Goal: Information Seeking & Learning: Learn about a topic

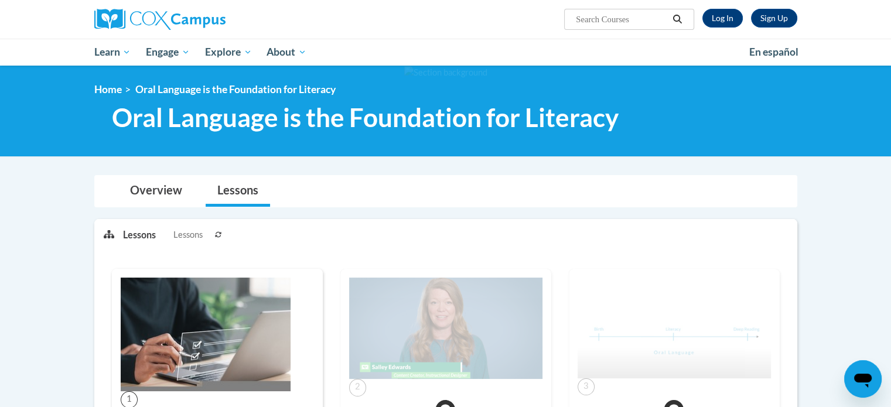
drag, startPoint x: 719, startPoint y: 12, endPoint x: 695, endPoint y: 76, distance: 68.4
click at [695, 76] on div at bounding box center [445, 111] width 891 height 91
click at [721, 19] on link "Log In" at bounding box center [722, 18] width 40 height 19
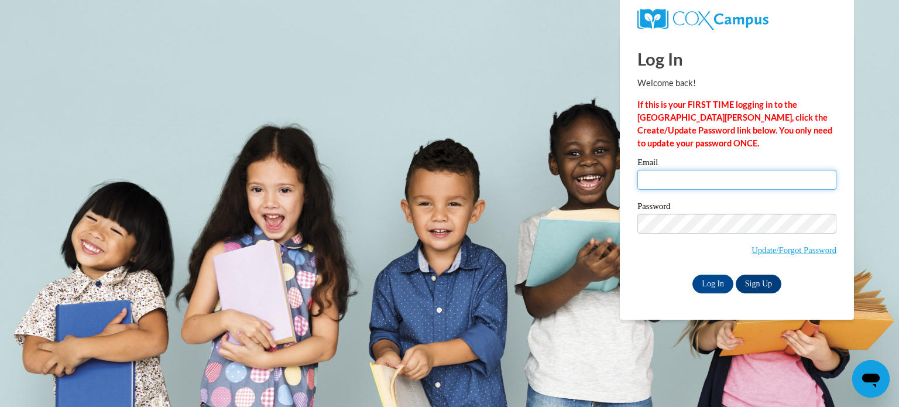
type input "curleyca@wauwatosa.k12.wi.us"
click at [707, 174] on input "curleyca@wauwatosa.k12.wi.us" at bounding box center [737, 180] width 199 height 20
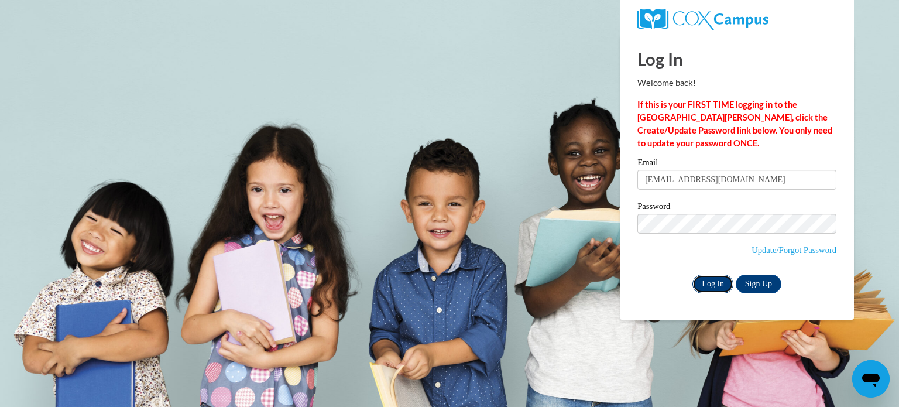
click at [711, 283] on input "Log In" at bounding box center [713, 284] width 41 height 19
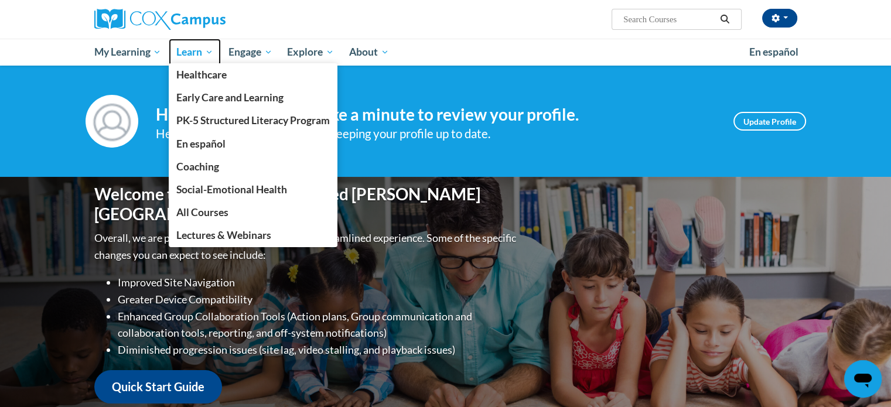
click at [196, 50] on span "Learn" at bounding box center [194, 52] width 37 height 14
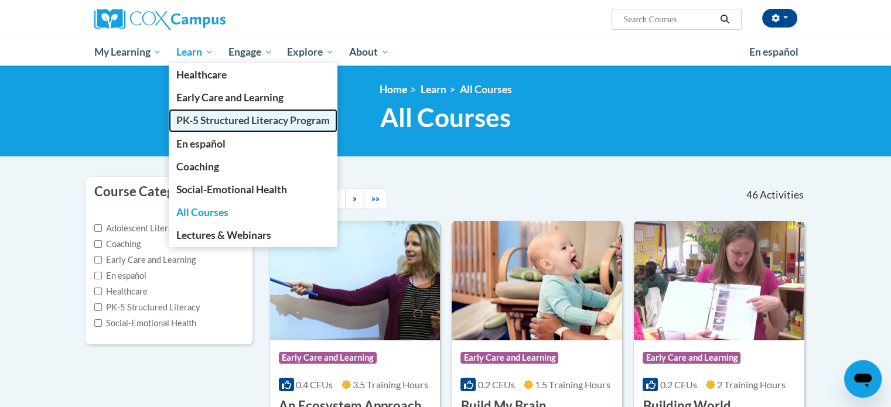
click at [198, 119] on span "PK-5 Structured Literacy Program" at bounding box center [252, 120] width 153 height 12
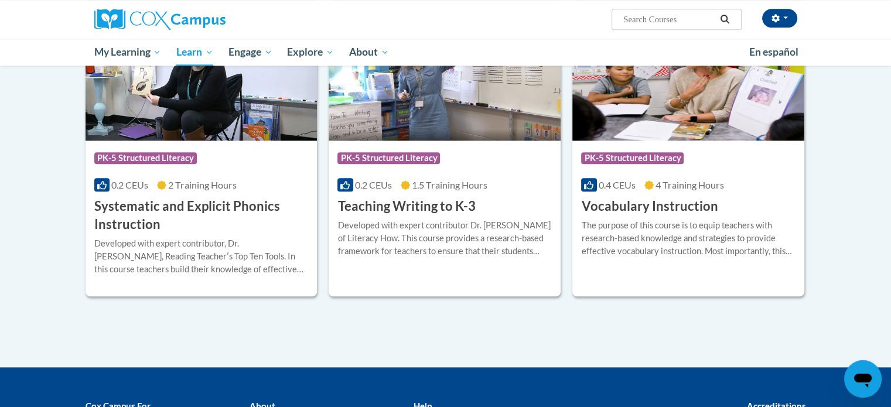
scroll to position [1311, 0]
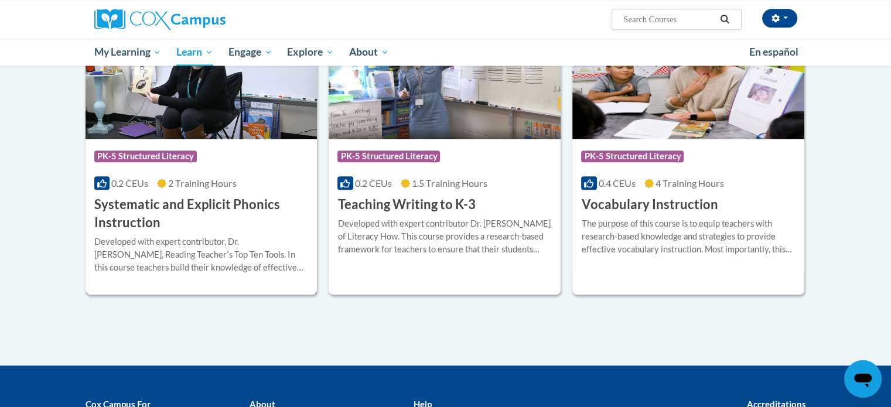
click at [172, 196] on h3 "Systematic and Explicit Phonics Instruction" at bounding box center [201, 214] width 214 height 36
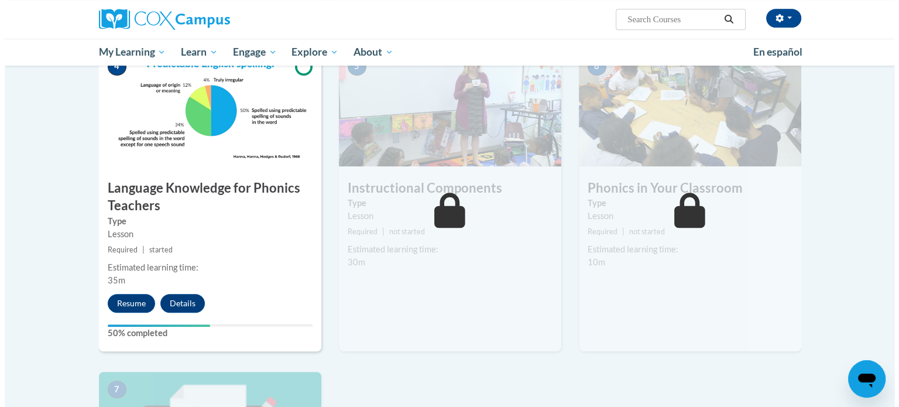
scroll to position [564, 0]
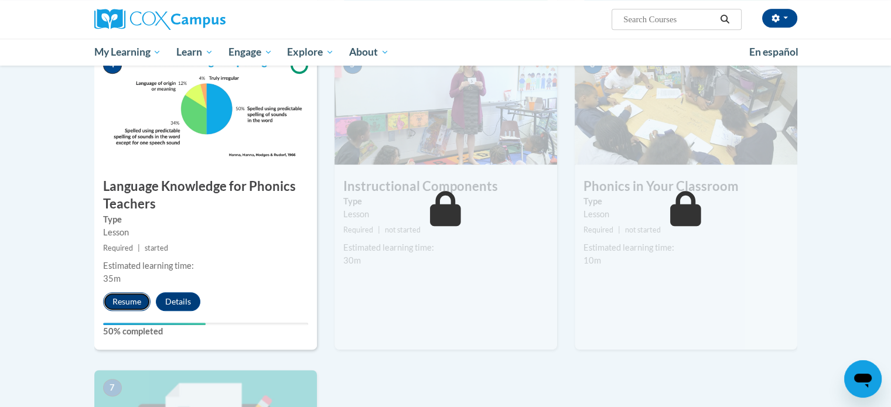
click at [119, 306] on button "Resume" at bounding box center [126, 301] width 47 height 19
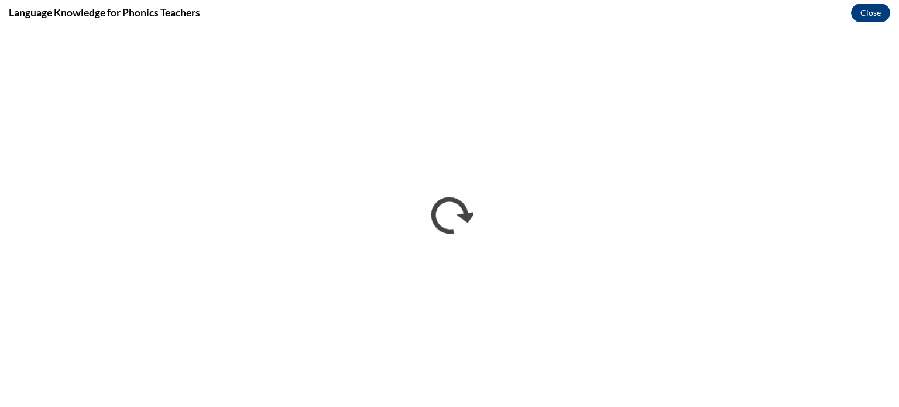
scroll to position [0, 0]
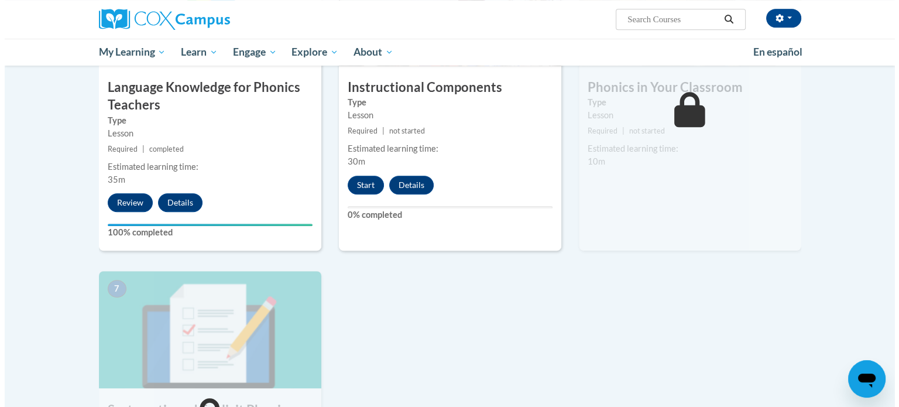
scroll to position [656, 0]
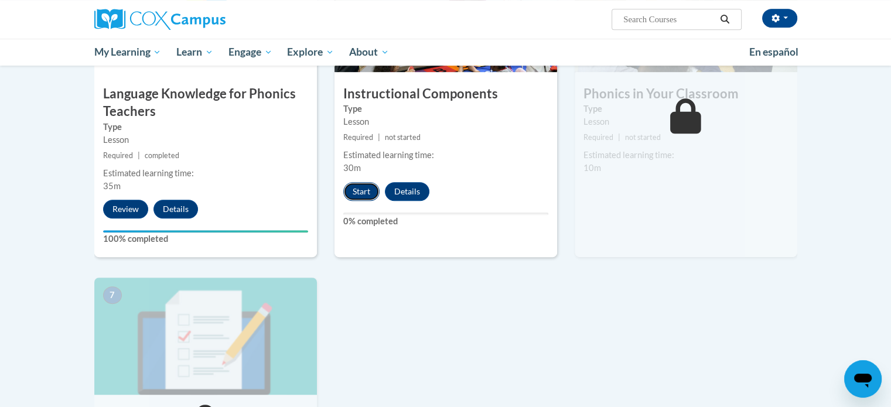
click at [358, 184] on button "Start" at bounding box center [361, 191] width 36 height 19
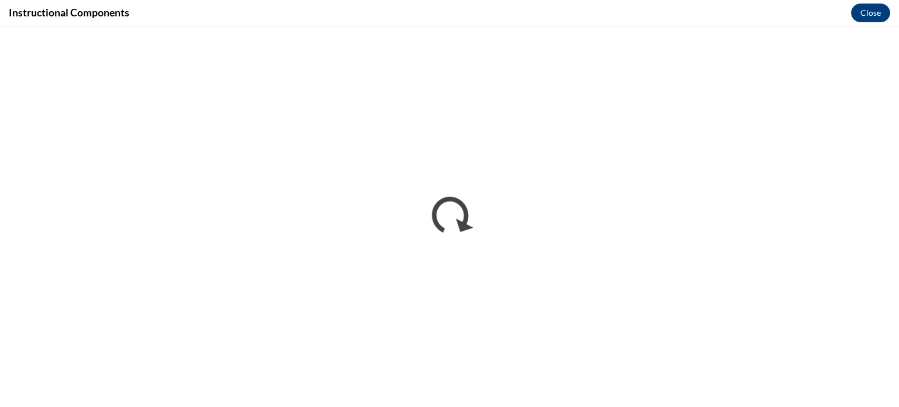
scroll to position [0, 0]
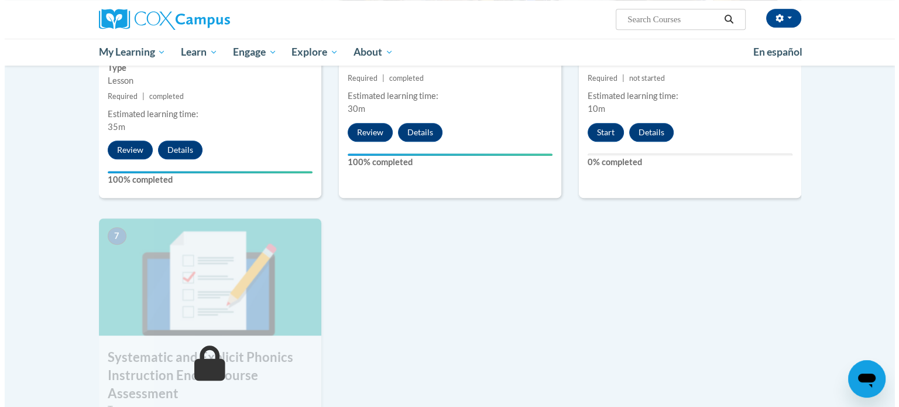
scroll to position [719, 0]
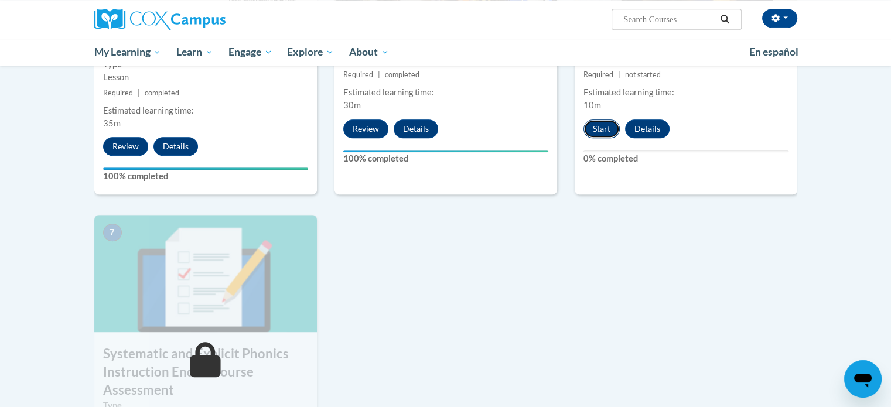
click at [594, 126] on button "Start" at bounding box center [601, 128] width 36 height 19
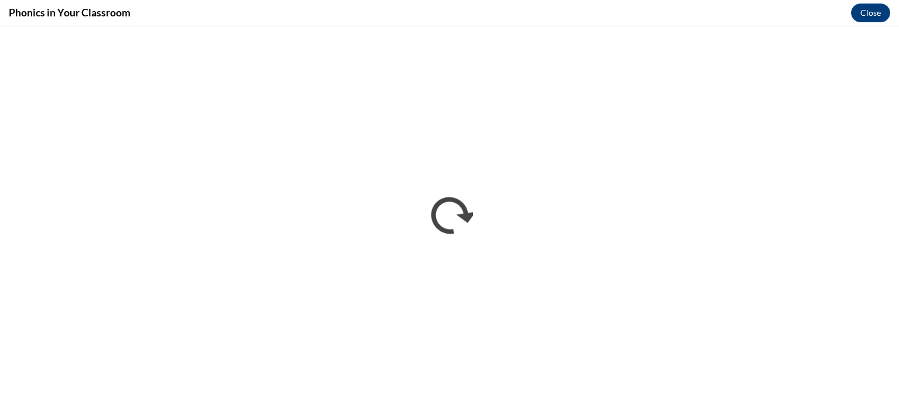
scroll to position [508, 0]
